Goal: Information Seeking & Learning: Find specific fact

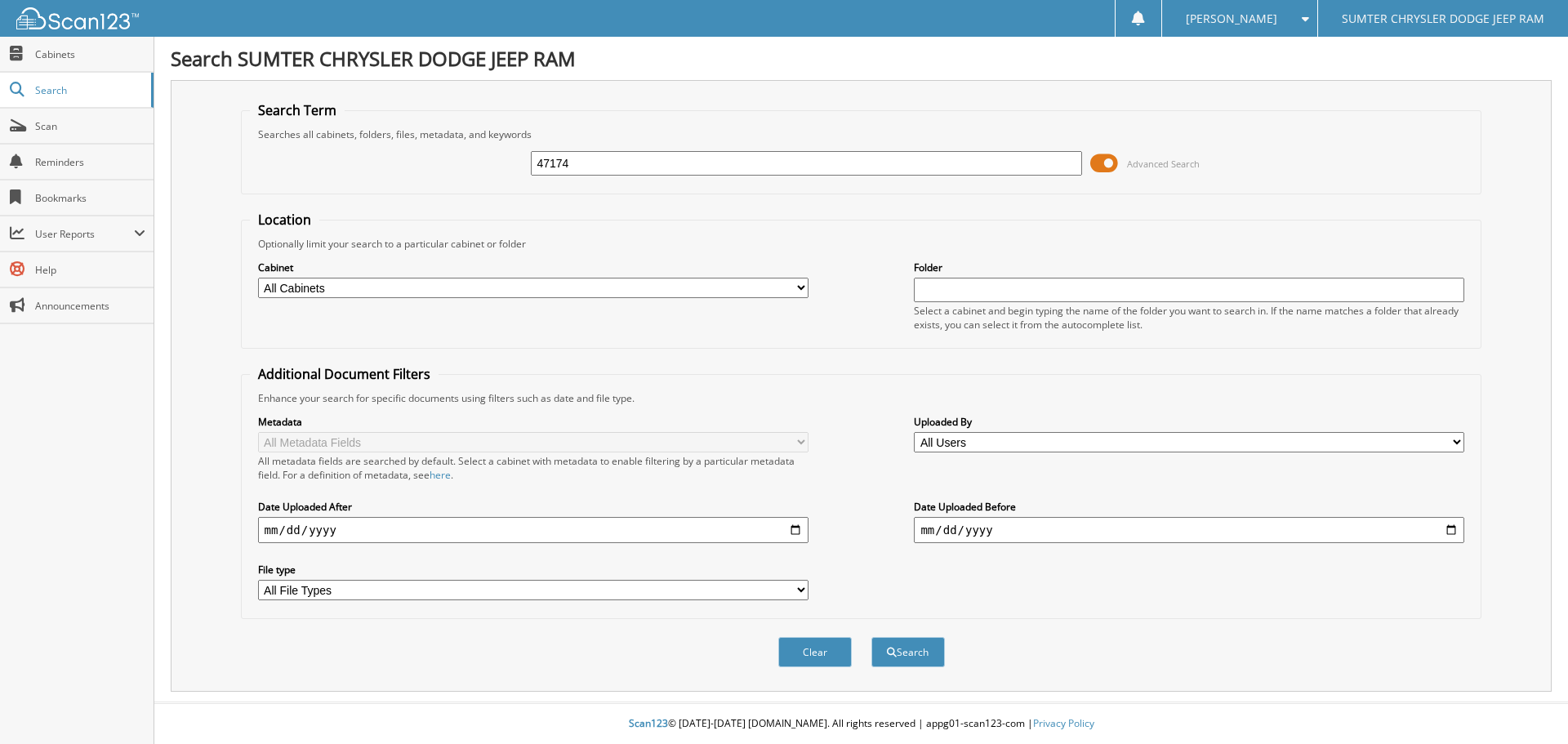
type input "47174"
click at [872, 637] on button "Search" at bounding box center [908, 652] width 73 height 30
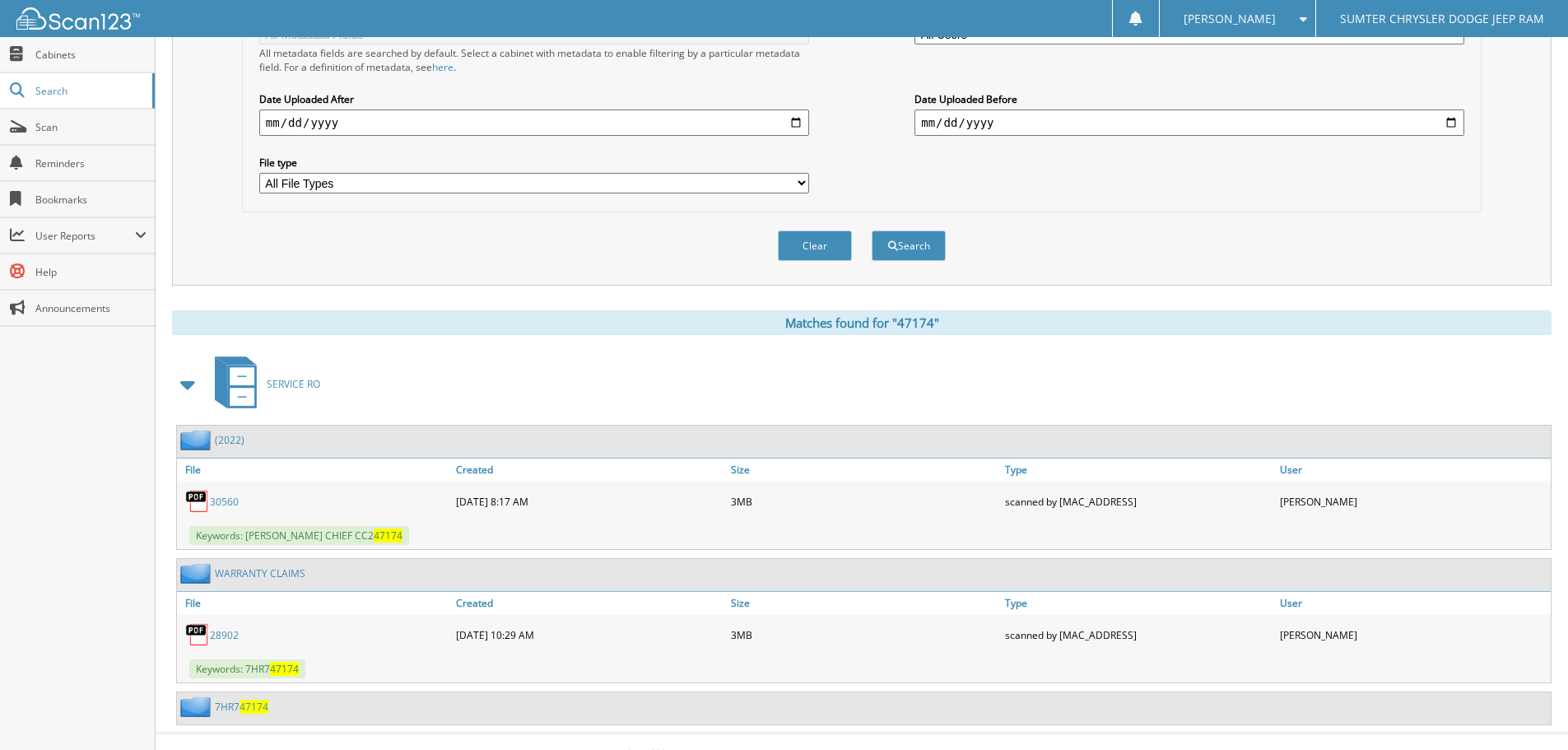
scroll to position [437, 0]
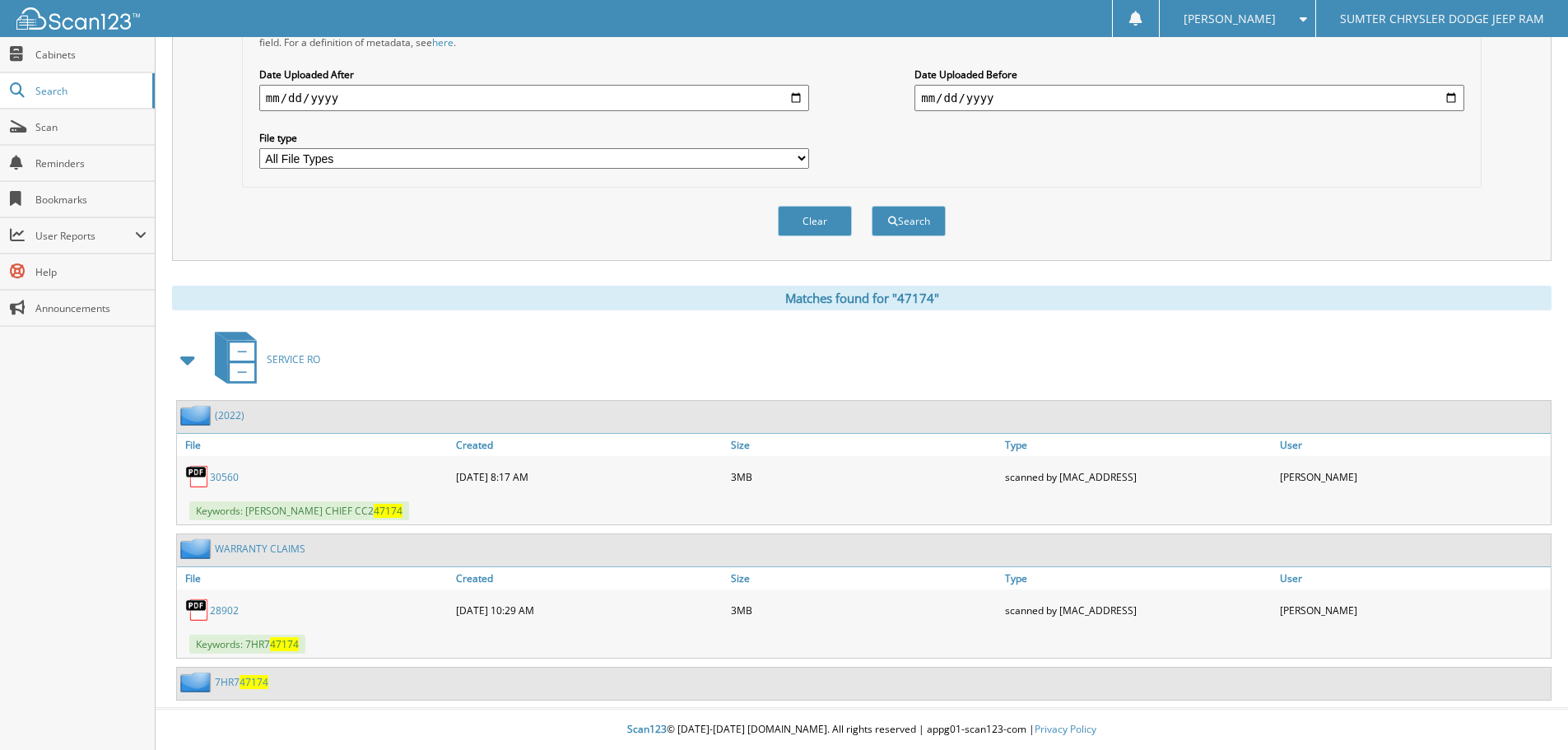
click at [252, 685] on span "47174" at bounding box center [254, 681] width 29 height 14
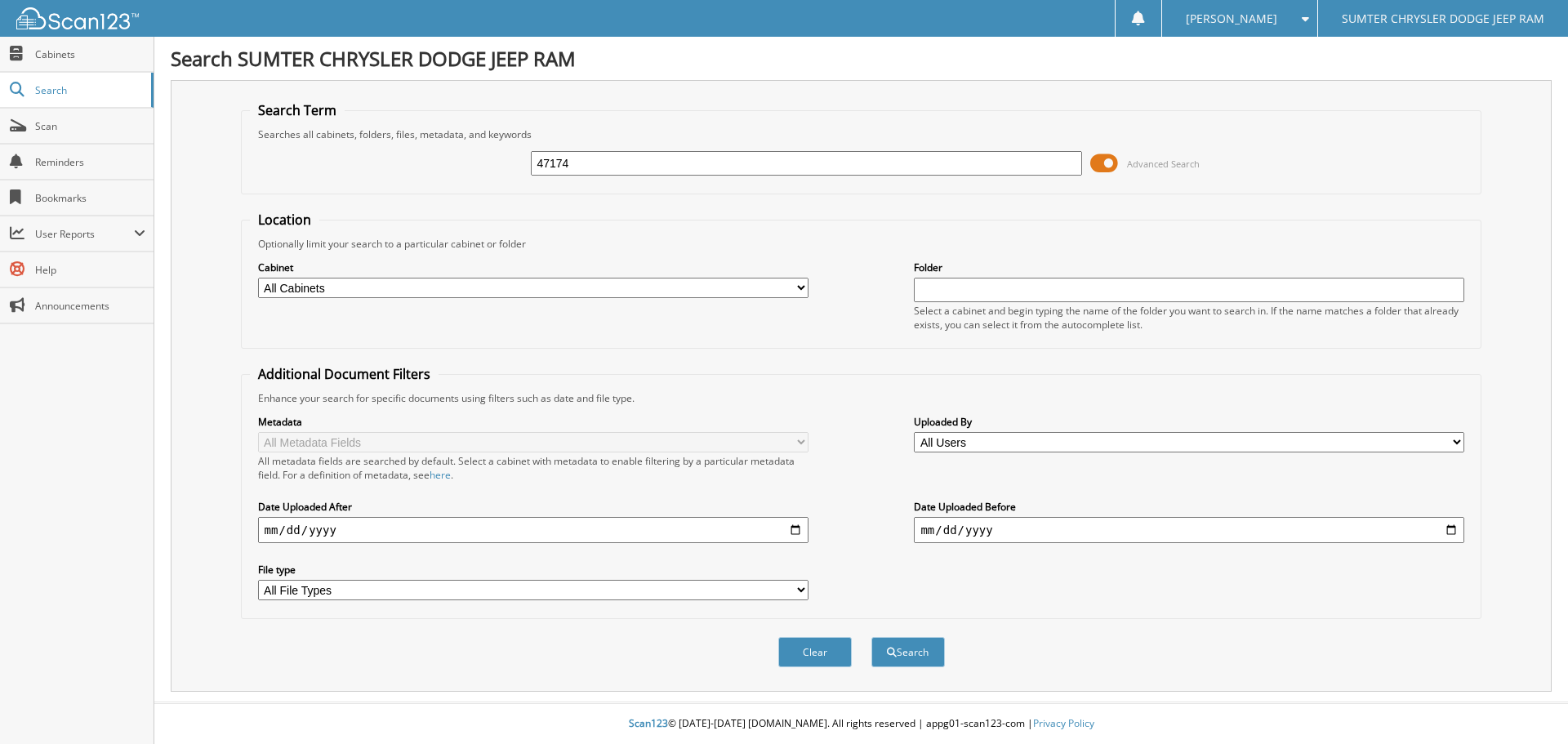
type input "47174"
click at [1112, 164] on span at bounding box center [1104, 163] width 28 height 25
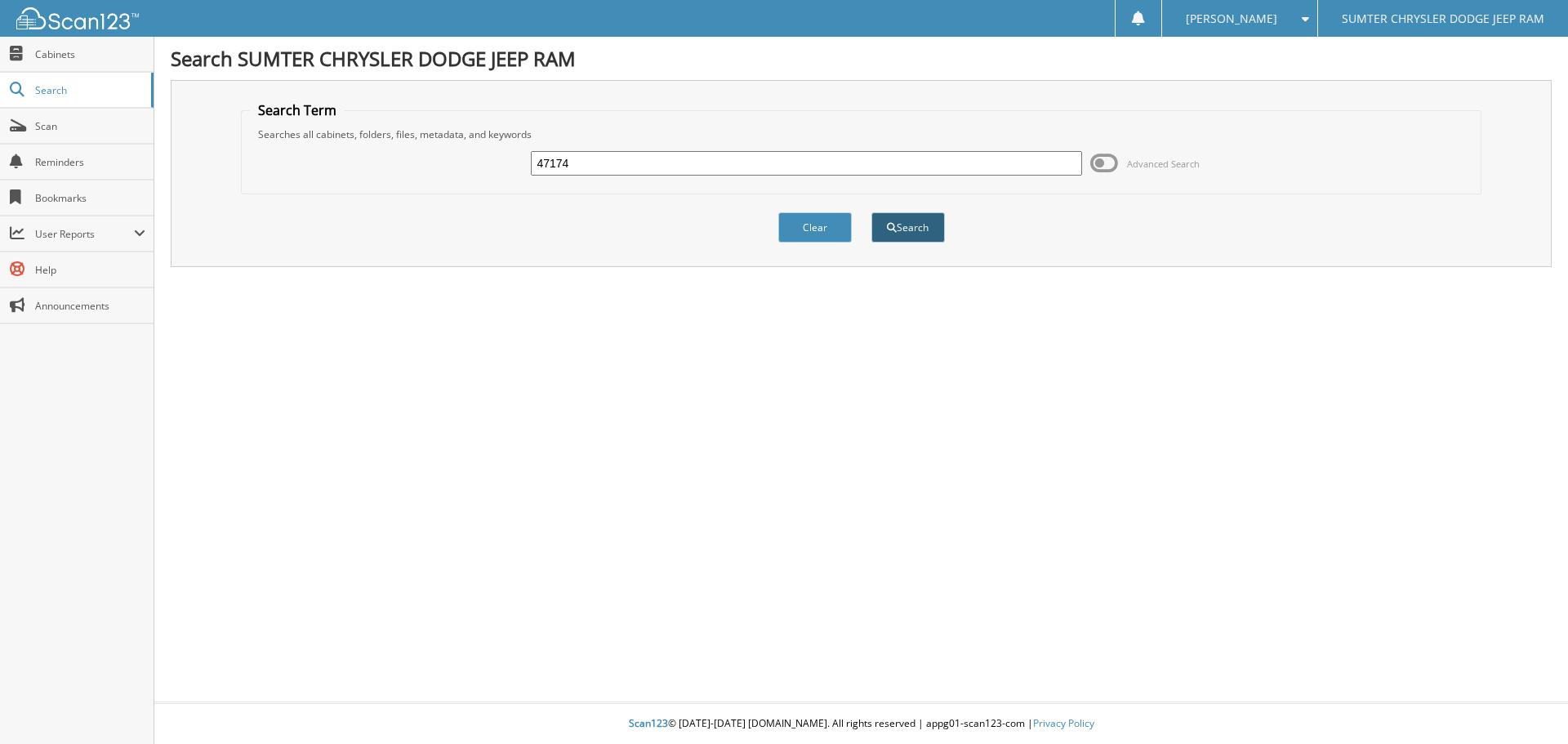
click at [897, 231] on button "Search" at bounding box center [908, 227] width 73 height 30
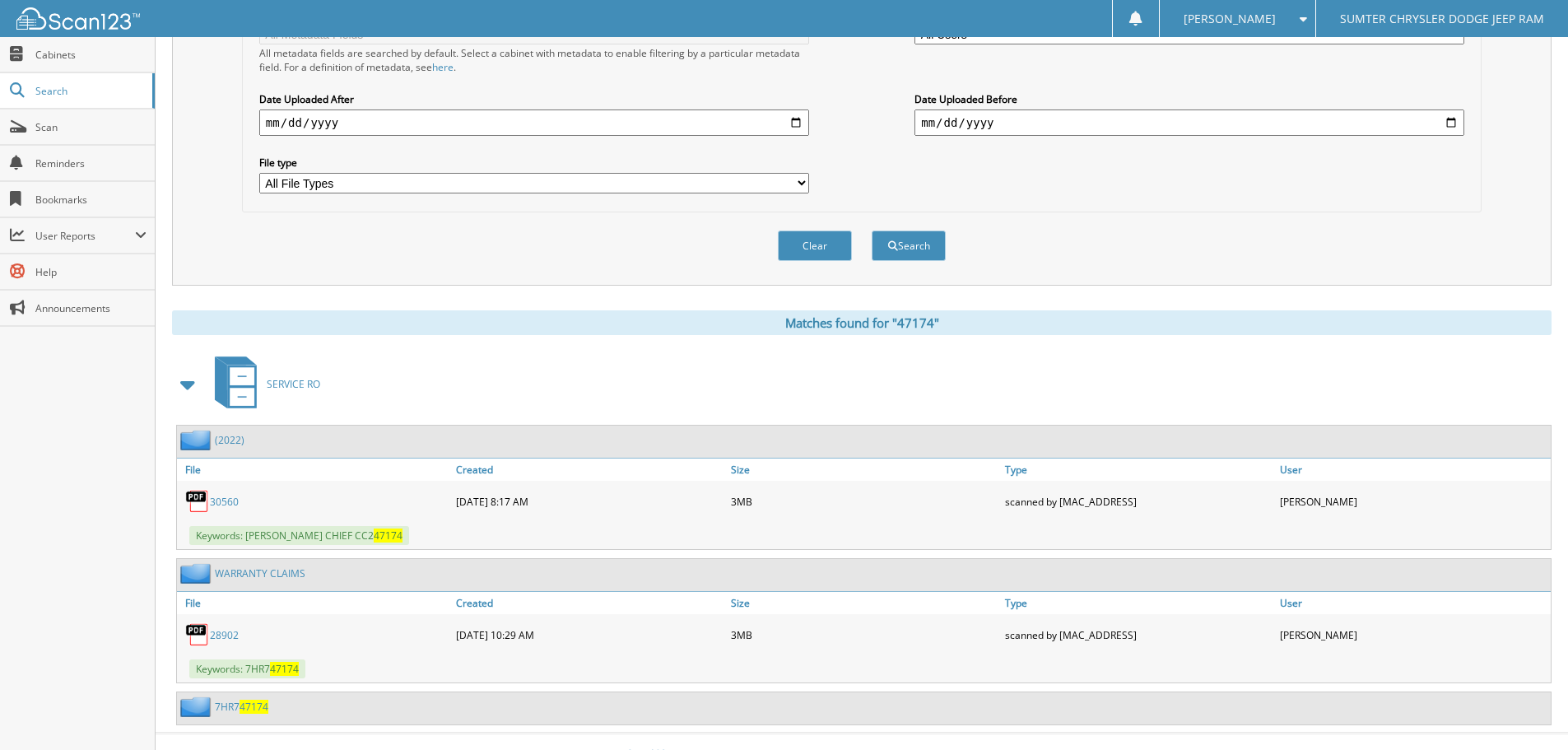
scroll to position [437, 0]
